Goal: Task Accomplishment & Management: Use online tool/utility

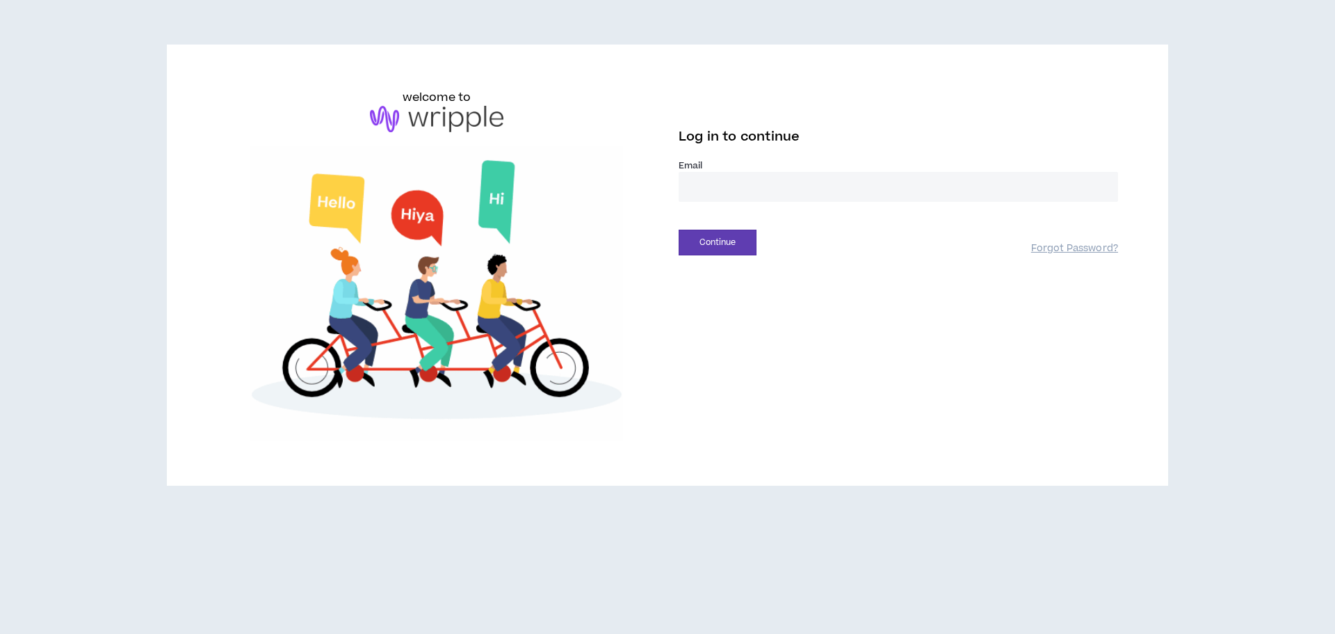
click at [777, 177] on input "email" at bounding box center [899, 187] width 440 height 30
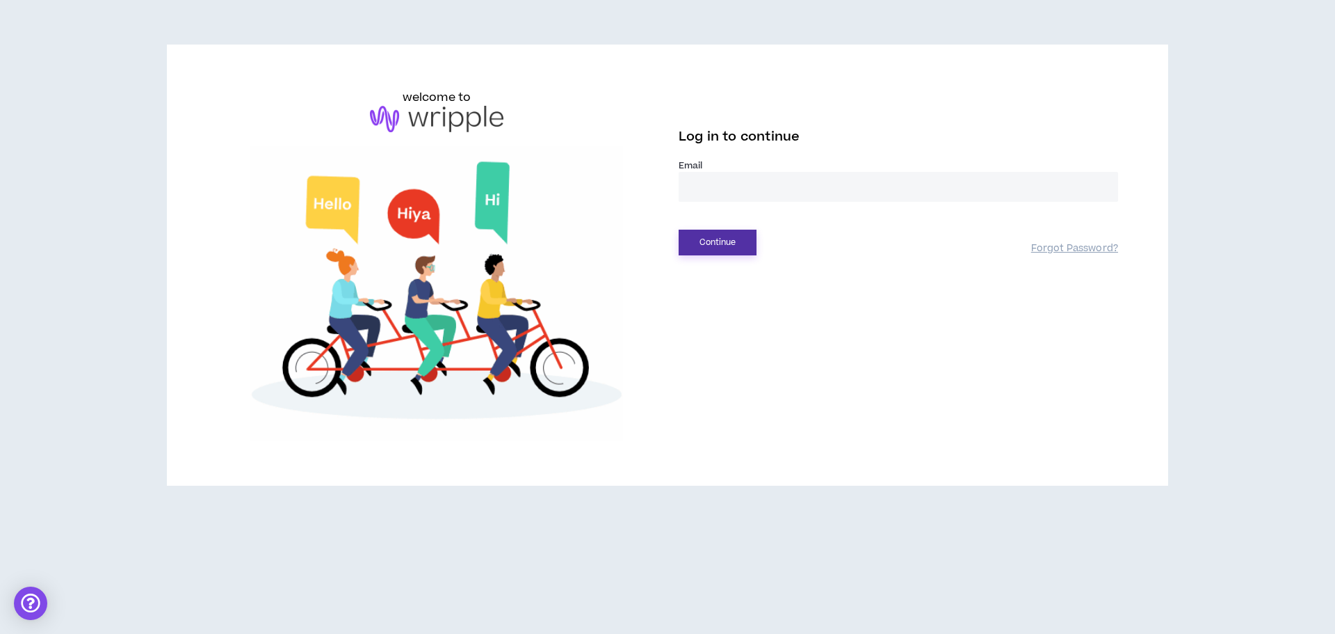
type input "**********"
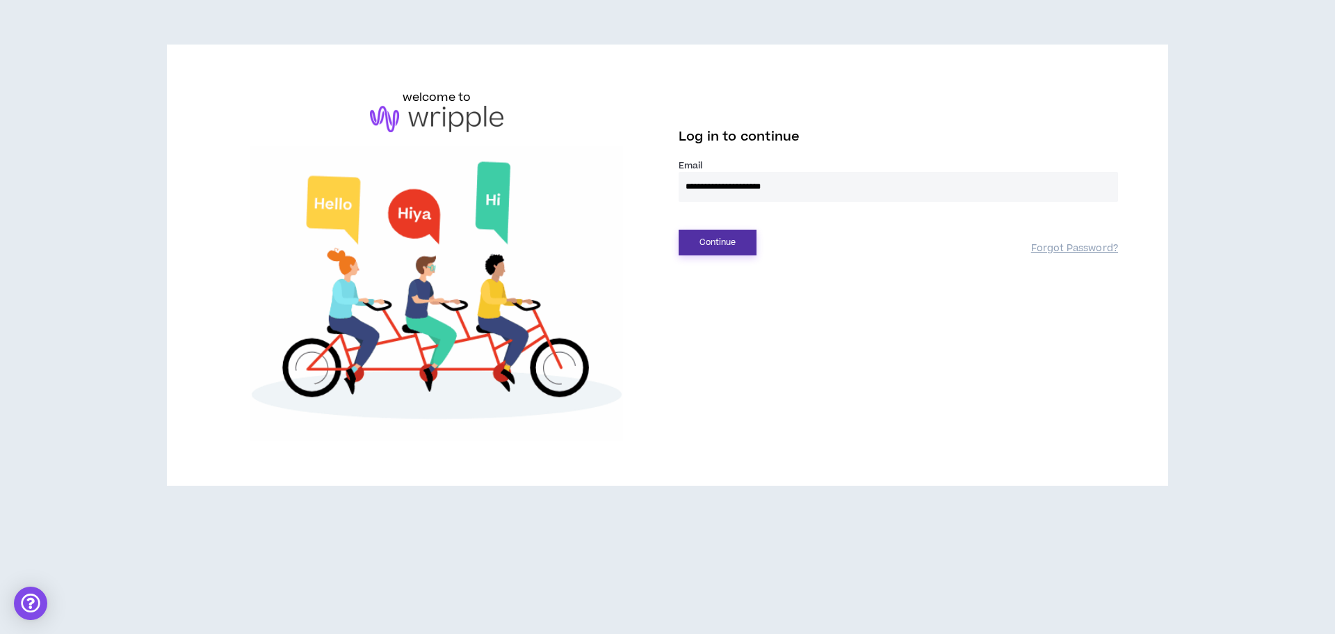
click at [748, 240] on button "Continue" at bounding box center [718, 243] width 78 height 26
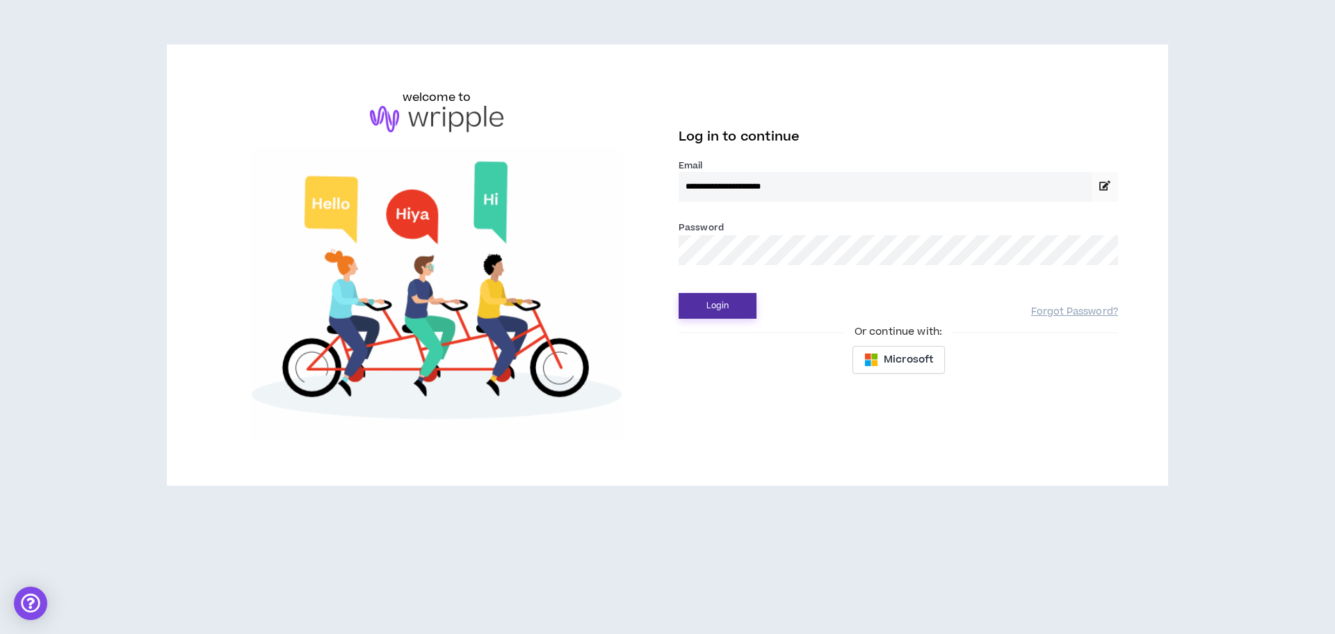
click at [717, 312] on button "Login" at bounding box center [718, 306] width 78 height 26
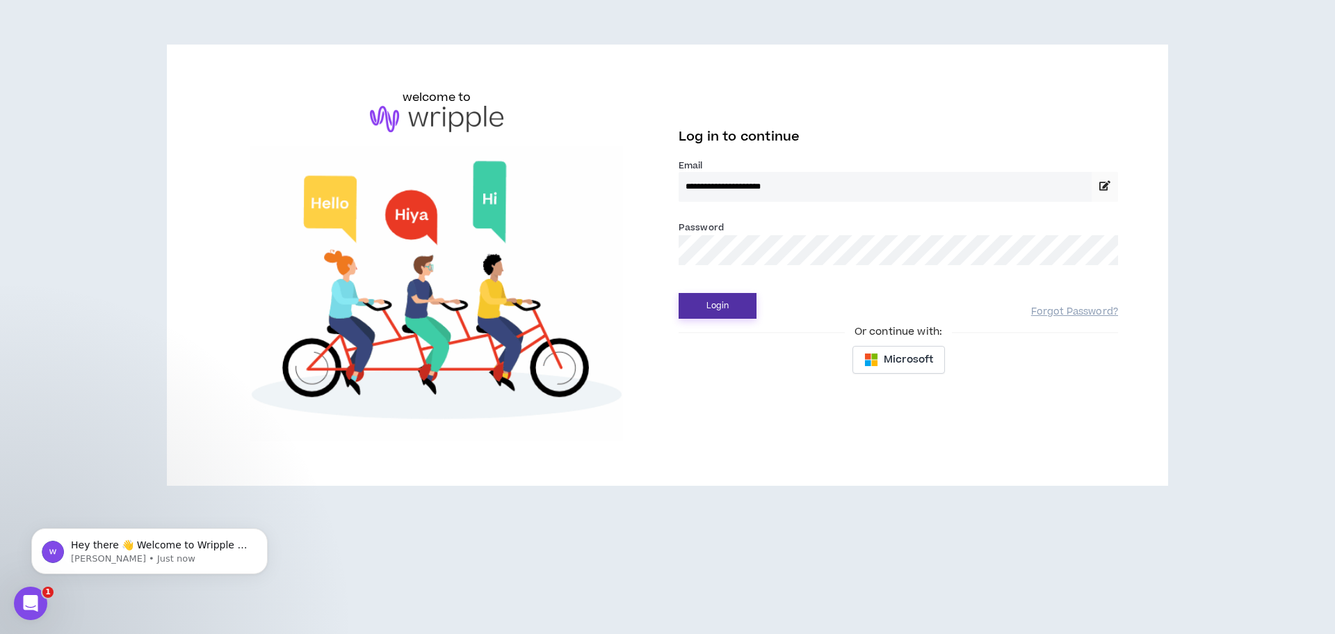
click at [746, 312] on button "Login" at bounding box center [718, 306] width 78 height 26
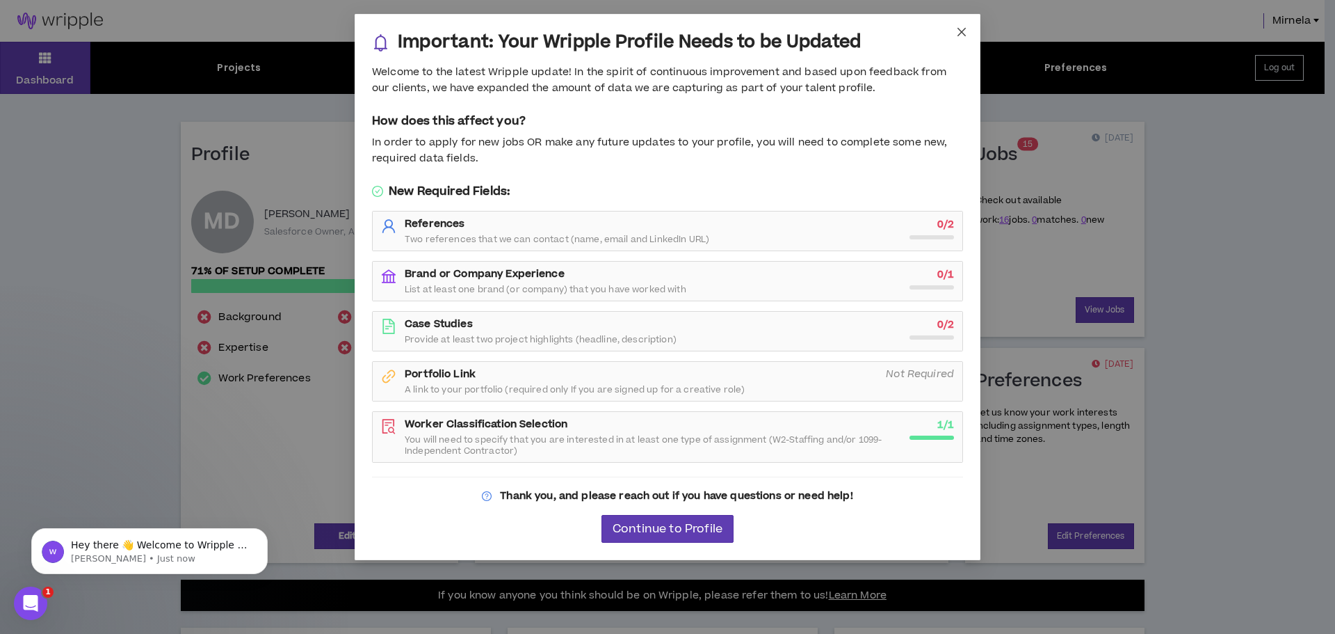
click at [966, 33] on span "Close" at bounding box center [962, 33] width 38 height 38
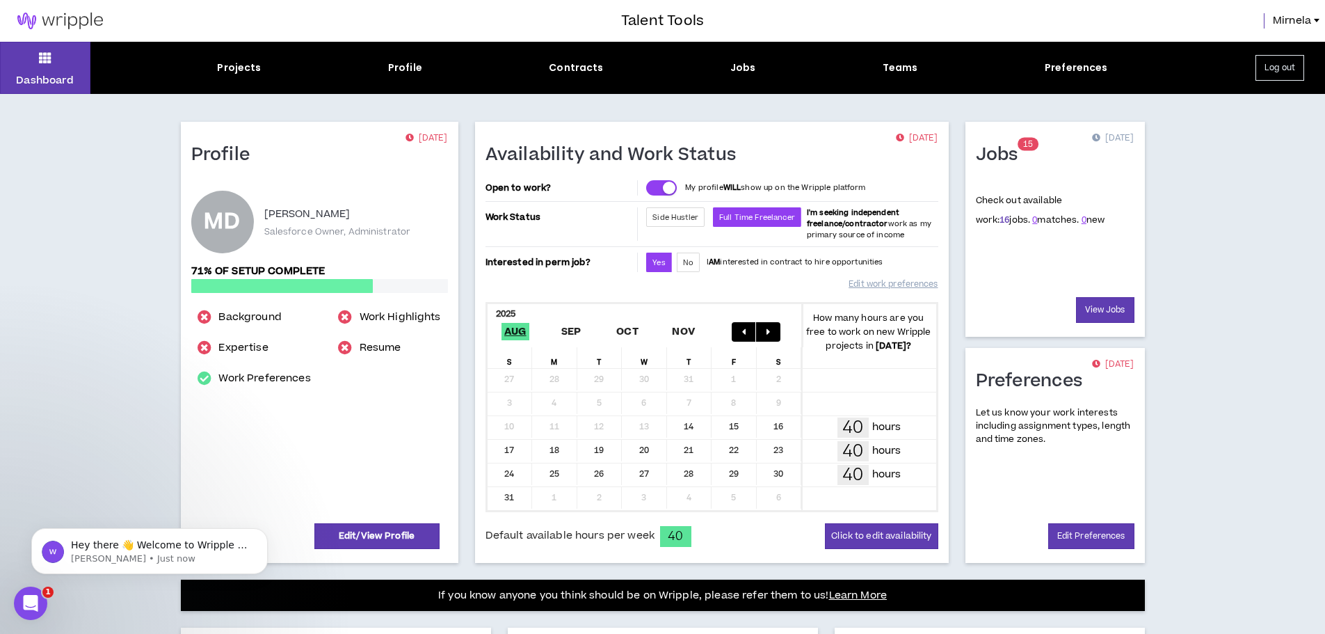
click at [1000, 218] on link "16" at bounding box center [1005, 220] width 10 height 13
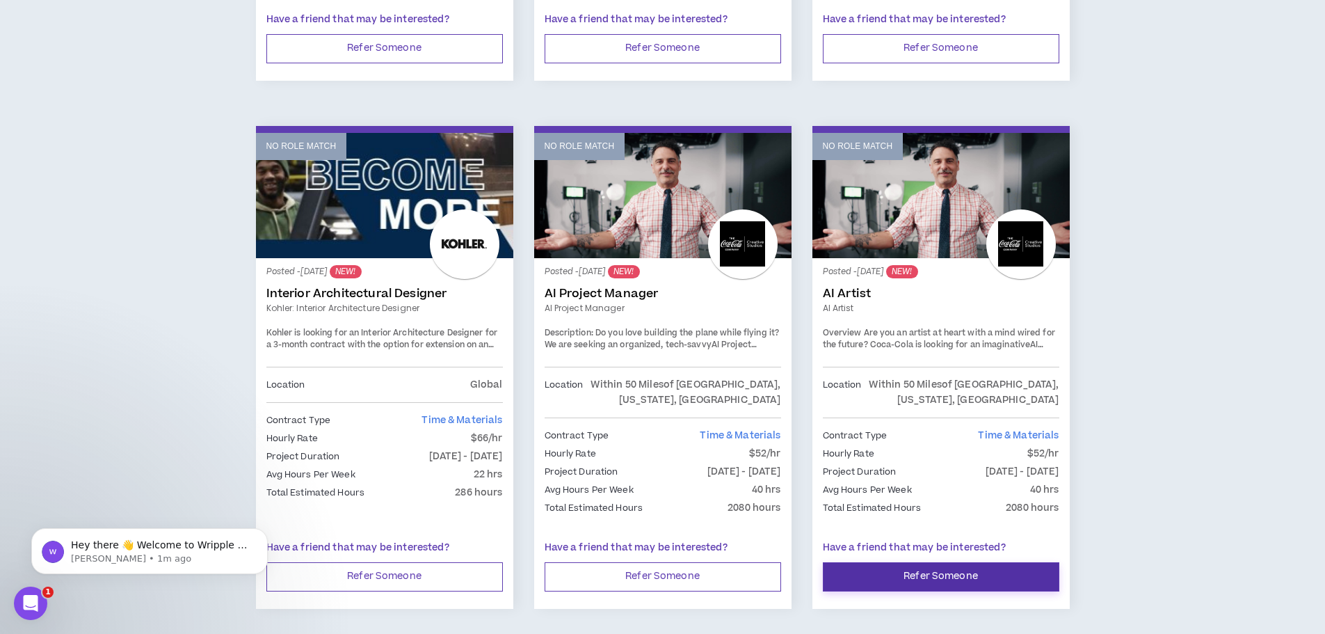
scroll to position [2285, 0]
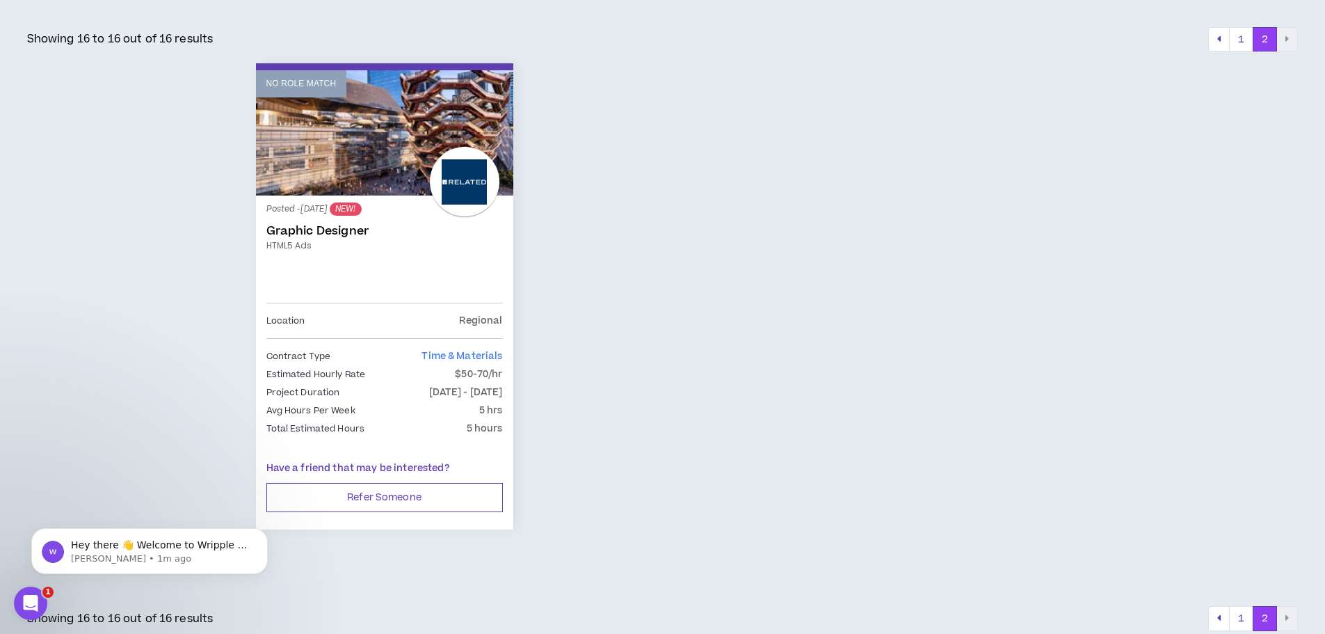
scroll to position [218, 0]
